Goal: Task Accomplishment & Management: Manage account settings

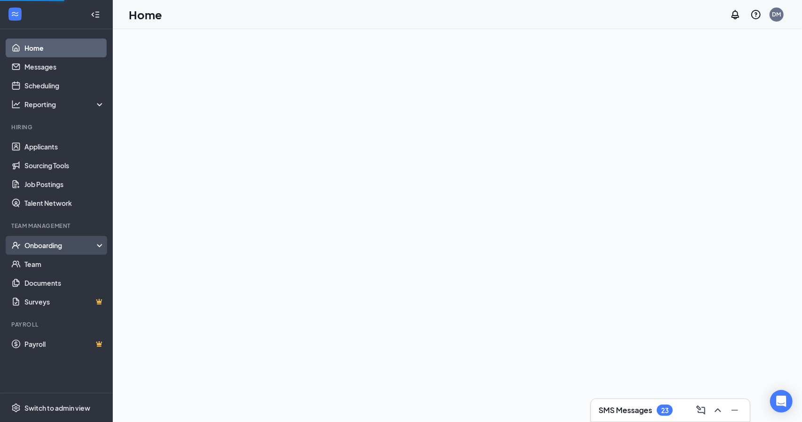
click at [62, 242] on div "Onboarding" at bounding box center [60, 245] width 72 height 9
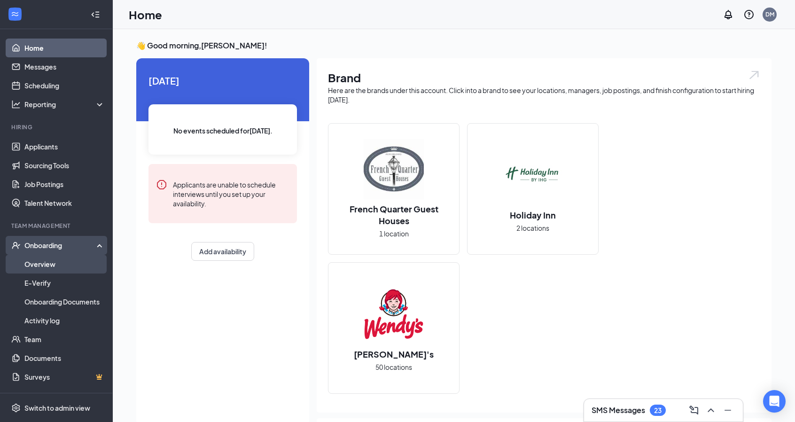
click at [54, 262] on link "Overview" at bounding box center [64, 264] width 80 height 19
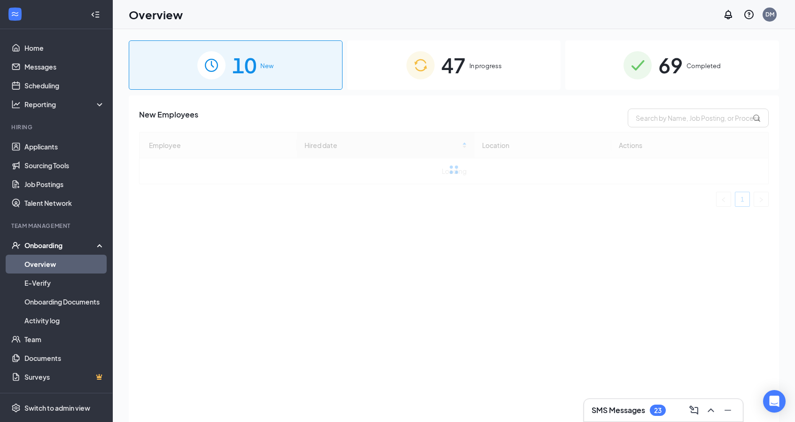
click at [633, 70] on img at bounding box center [638, 65] width 28 height 28
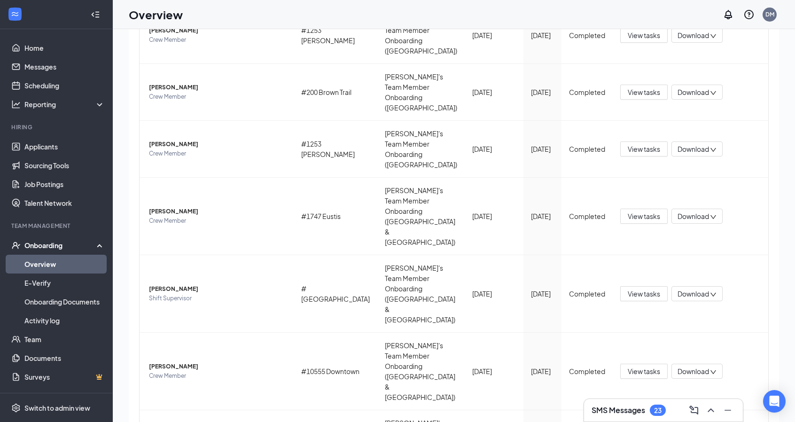
scroll to position [42, 0]
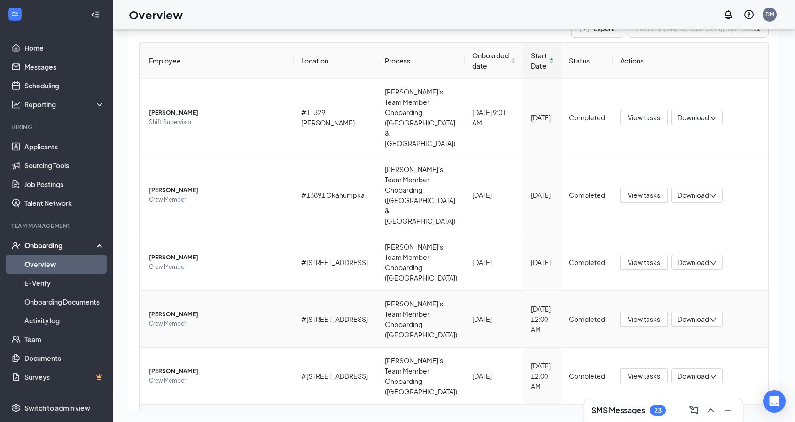
scroll to position [196, 0]
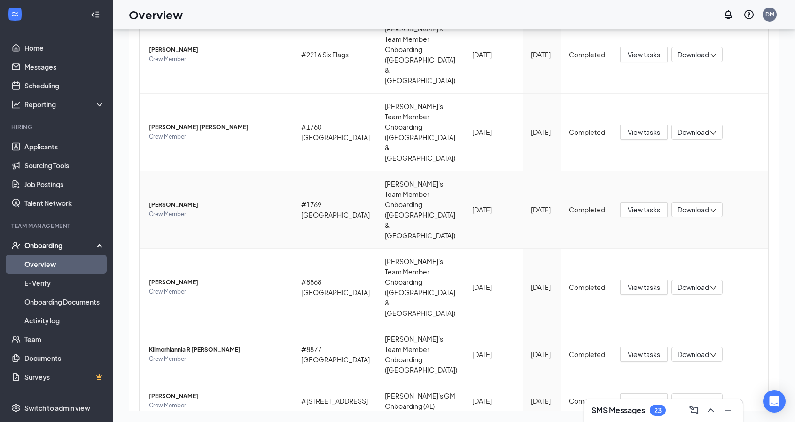
scroll to position [139, 0]
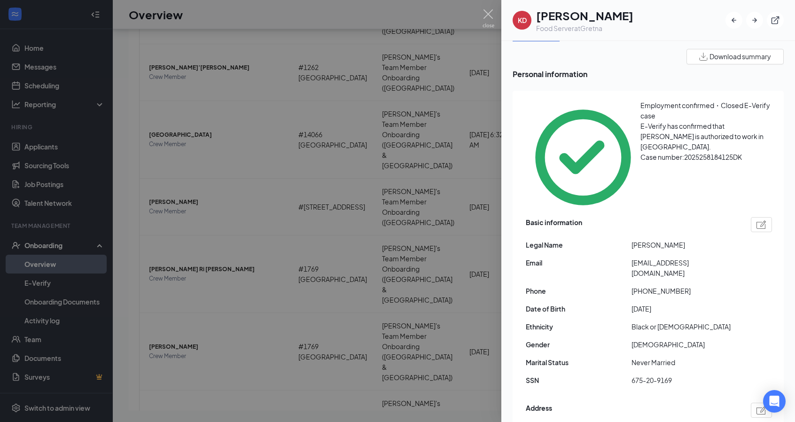
scroll to position [12, 0]
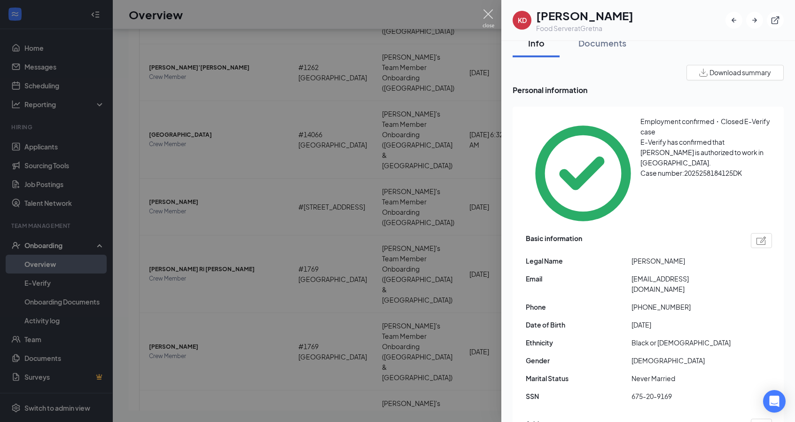
click at [487, 16] on img at bounding box center [489, 18] width 12 height 18
